Goal: Transaction & Acquisition: Subscribe to service/newsletter

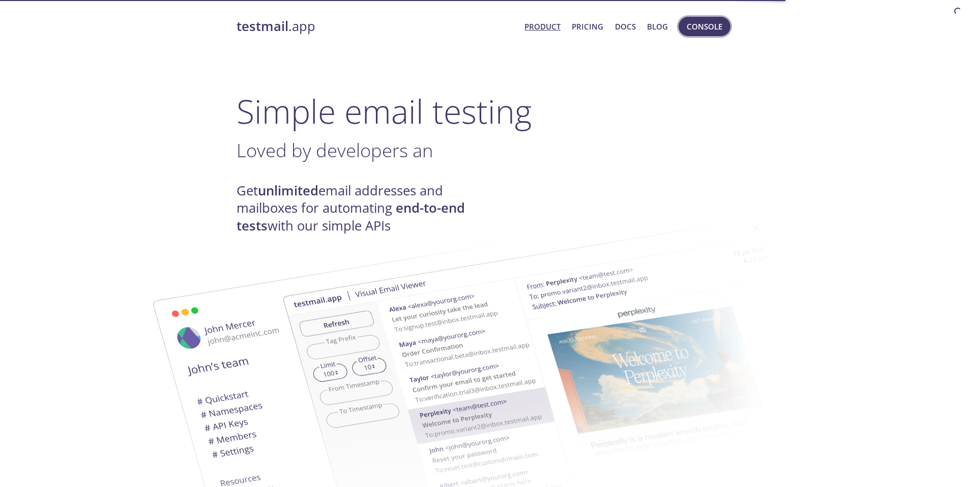
click at [713, 25] on span "Console" at bounding box center [705, 26] width 36 height 13
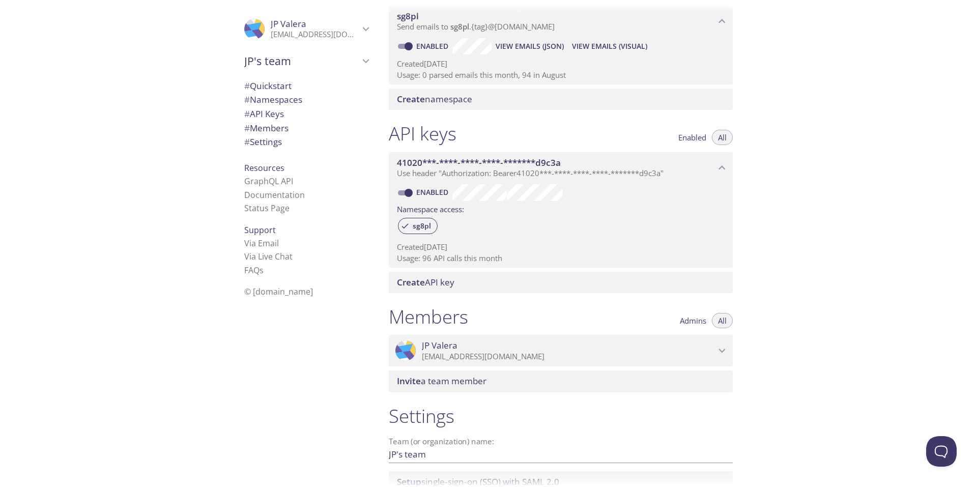
scroll to position [237, 0]
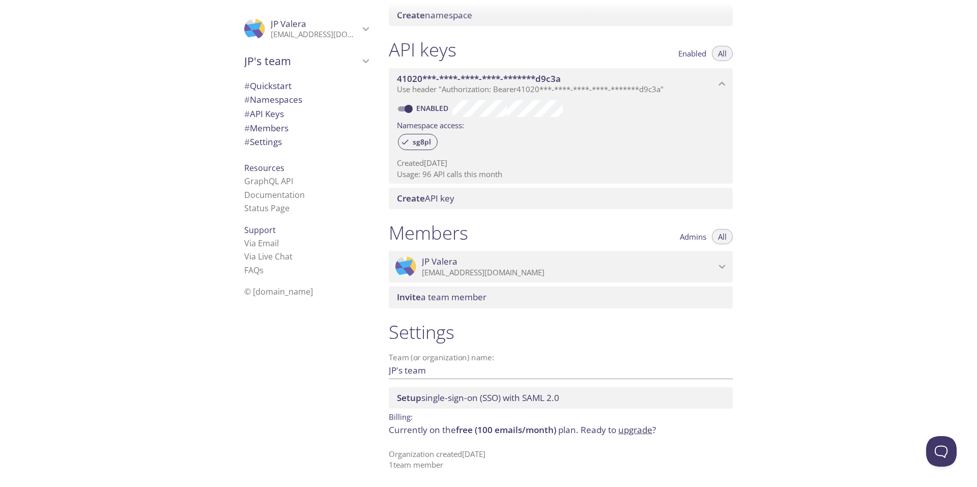
click at [646, 430] on link "upgrade" at bounding box center [635, 430] width 34 height 12
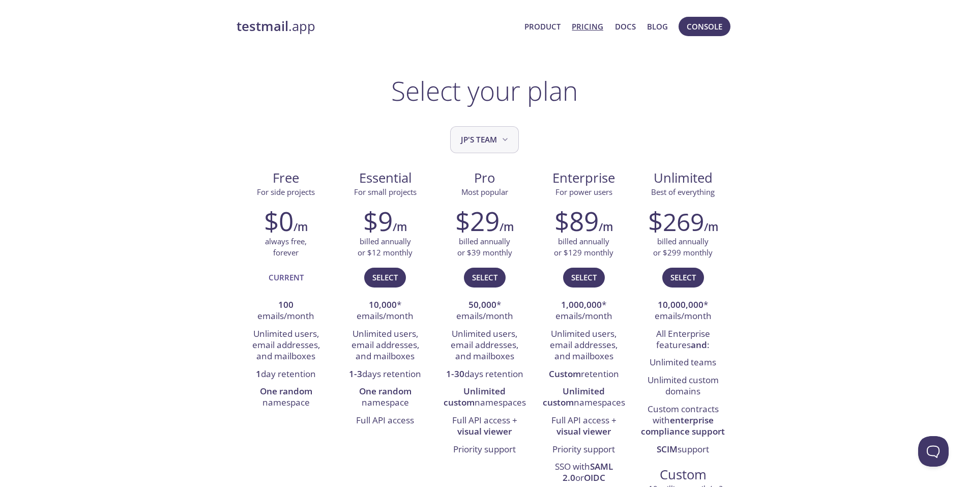
click at [499, 144] on span "JP's team" at bounding box center [485, 140] width 49 height 14
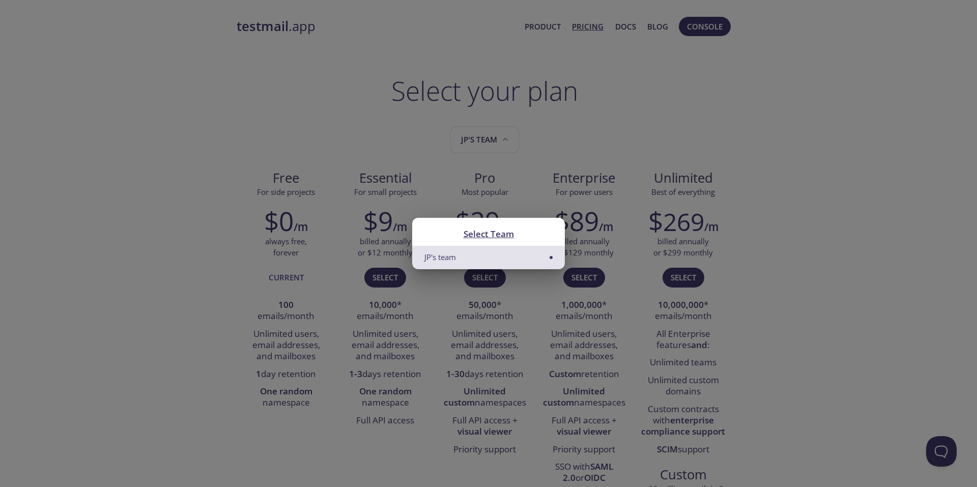
click at [717, 156] on div "Select Team JP's team" at bounding box center [488, 243] width 977 height 487
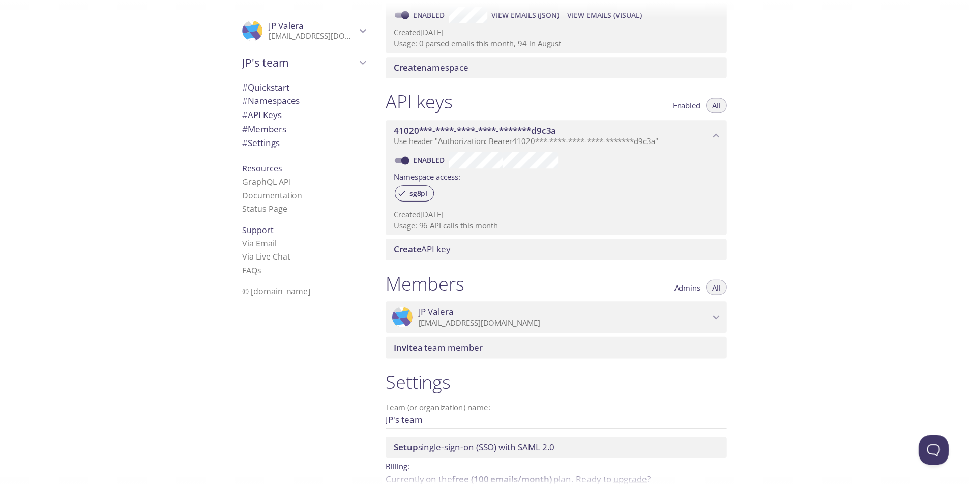
scroll to position [237, 0]
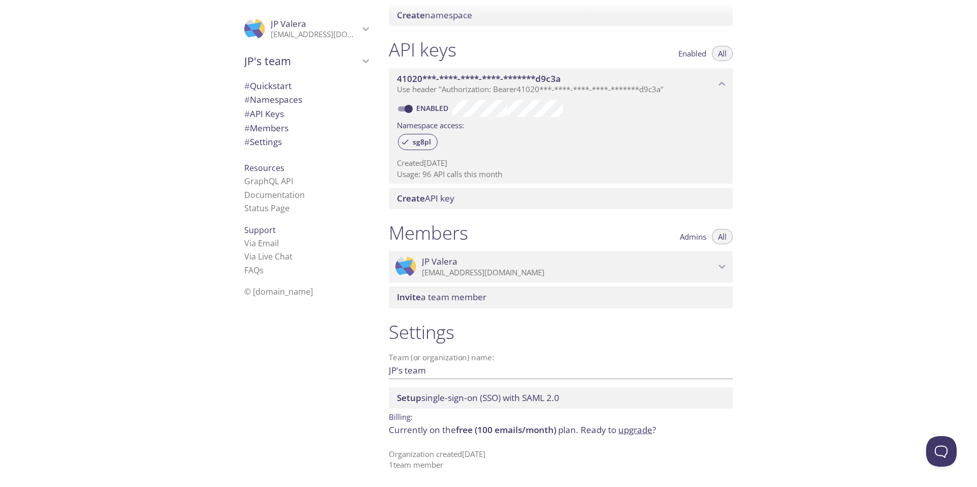
click at [639, 430] on link "upgrade" at bounding box center [635, 430] width 34 height 12
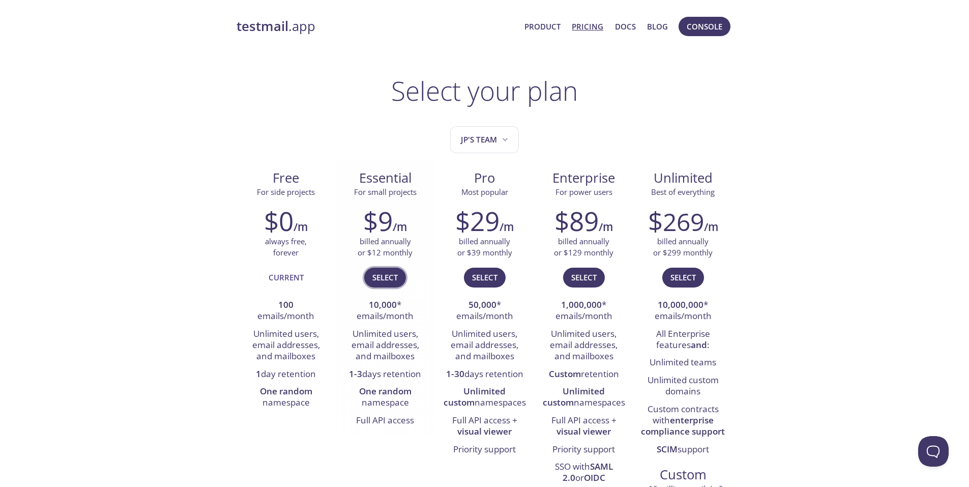
click at [386, 281] on span "Select" at bounding box center [384, 277] width 25 height 13
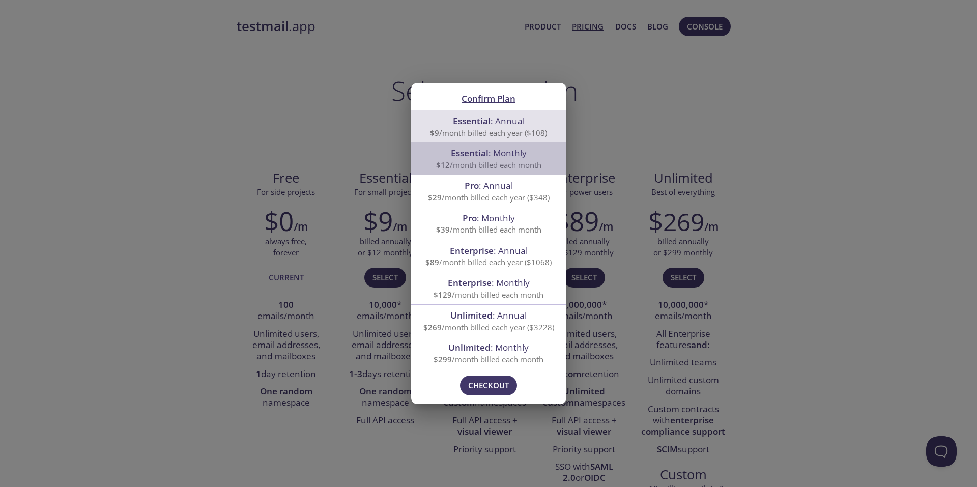
click at [503, 163] on span "$12 /month billed each month" at bounding box center [488, 165] width 105 height 10
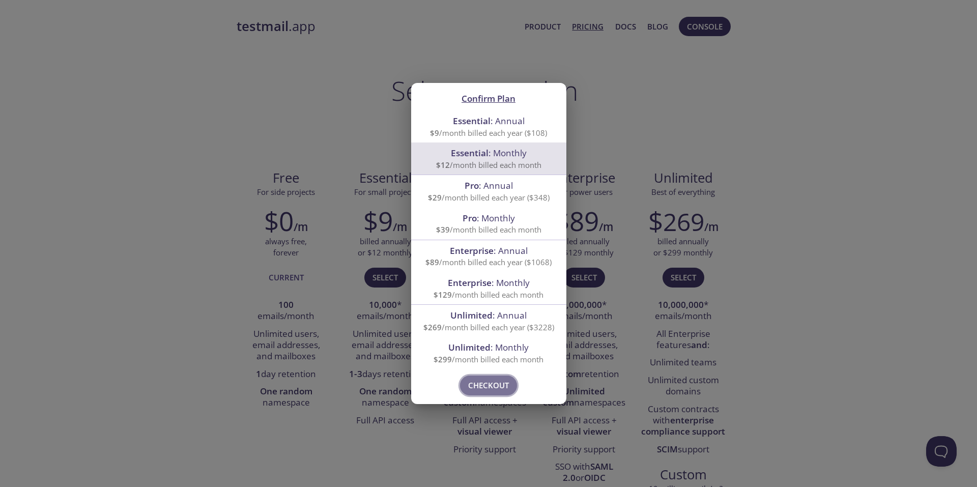
click at [479, 382] on span "Checkout" at bounding box center [488, 385] width 41 height 13
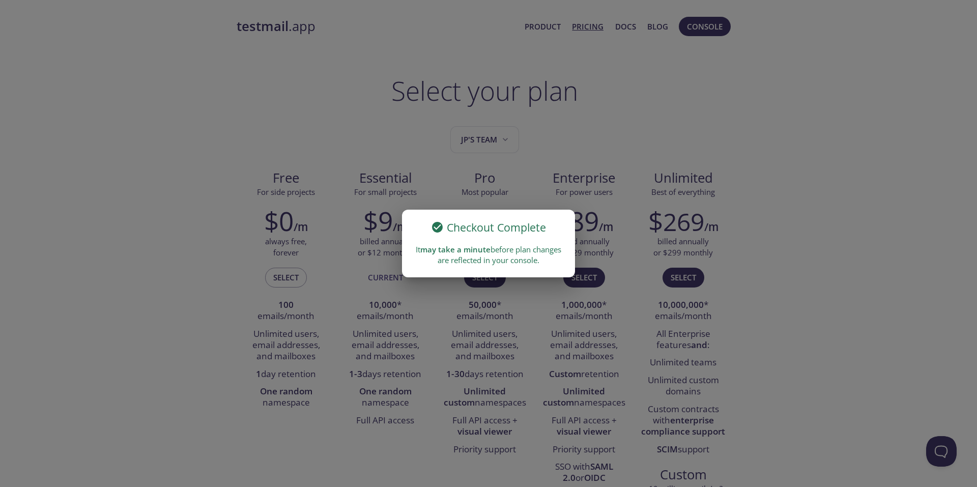
click at [870, 230] on div "Checkout Complete It may take a minute before plan changes are reflected in you…" at bounding box center [488, 243] width 977 height 487
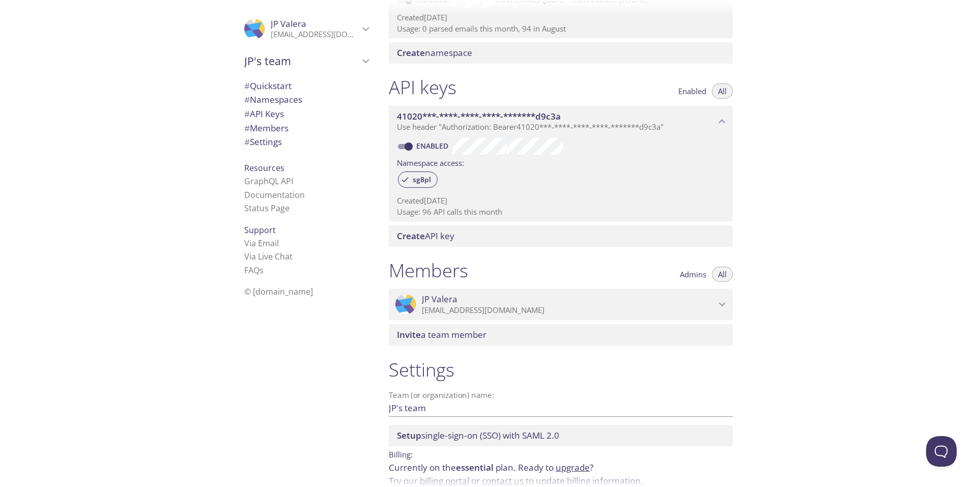
scroll to position [250, 0]
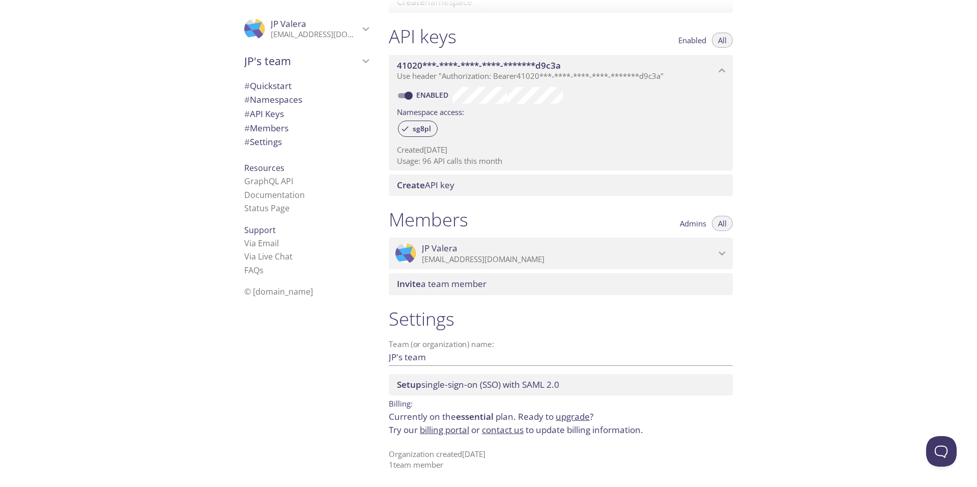
click at [446, 432] on link "billing portal" at bounding box center [444, 430] width 49 height 12
